Goal: Navigation & Orientation: Find specific page/section

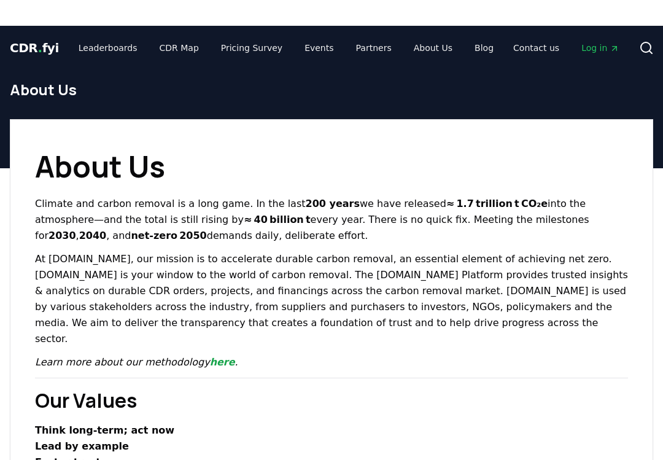
click at [313, 18] on html "CDR . fyi Leaderboards CDR Map Pricing Survey Events Partners About Us Blog Con…" at bounding box center [331, 230] width 663 height 460
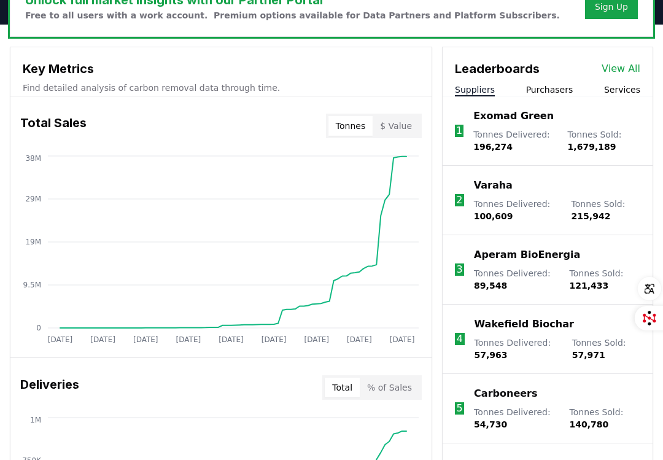
scroll to position [430, 0]
